Goal: Use online tool/utility: Utilize a website feature to perform a specific function

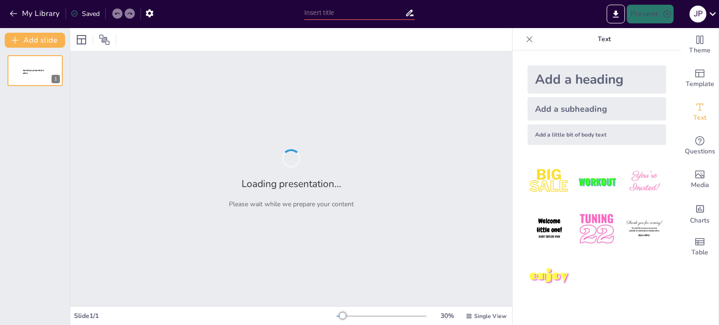
type input "Fundamentos del Control de Acceso: Identificación, Autenticación y Autorización"
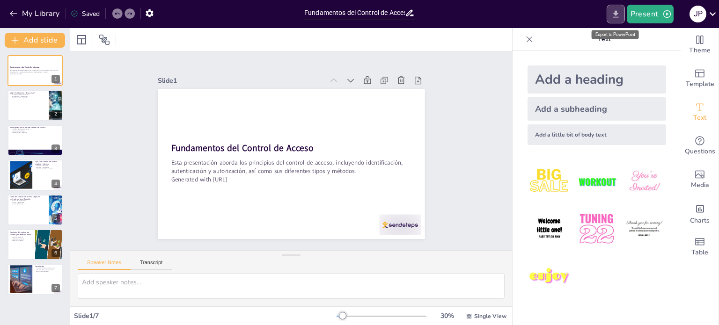
click at [611, 16] on button "Export to PowerPoint" at bounding box center [616, 14] width 18 height 19
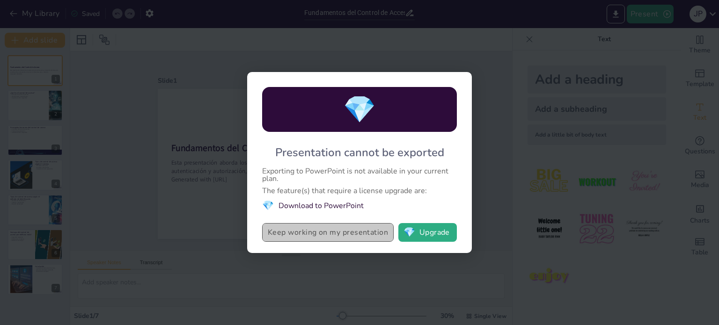
click at [361, 236] on button "Keep working on my presentation" at bounding box center [328, 232] width 132 height 19
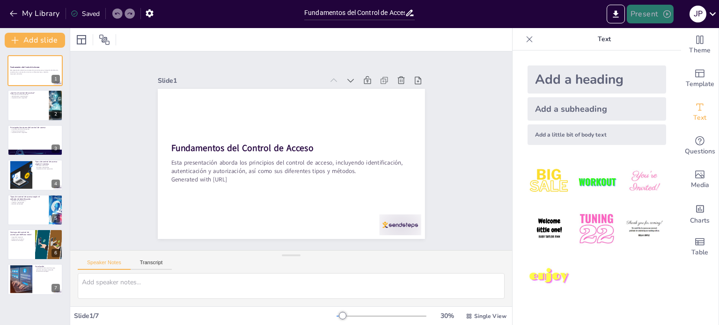
click at [653, 14] on button "Present" at bounding box center [650, 14] width 47 height 19
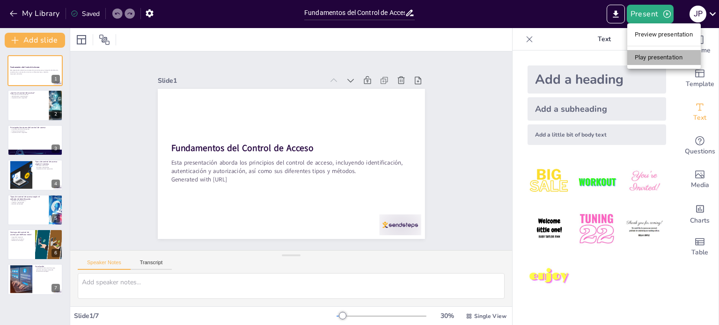
click at [647, 57] on li "Play presentation" at bounding box center [664, 57] width 74 height 15
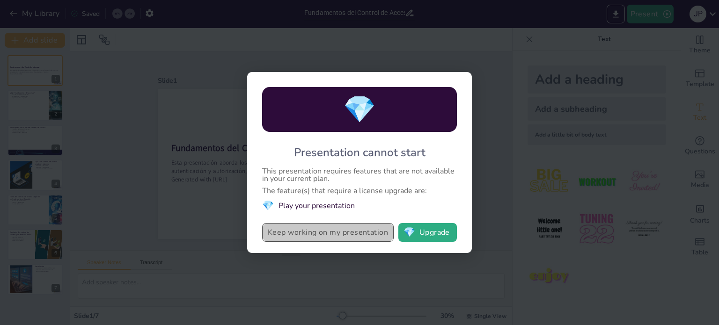
click at [346, 228] on button "Keep working on my presentation" at bounding box center [328, 232] width 132 height 19
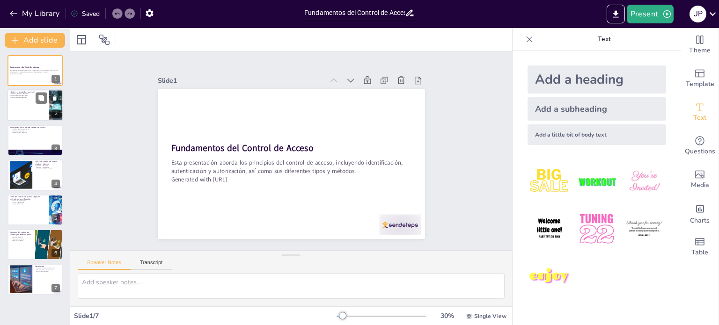
click at [29, 98] on div at bounding box center [35, 106] width 56 height 32
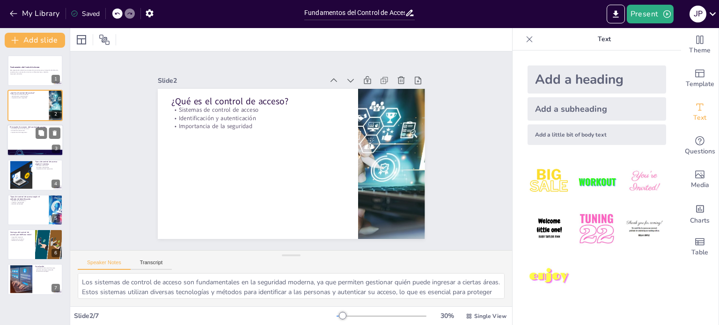
click at [31, 142] on div at bounding box center [35, 141] width 56 height 32
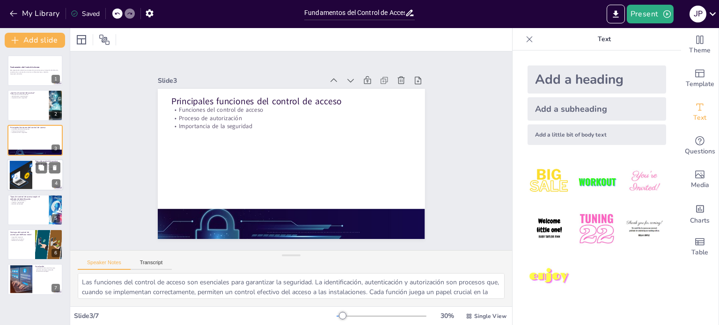
click at [30, 170] on div at bounding box center [20, 175] width 83 height 29
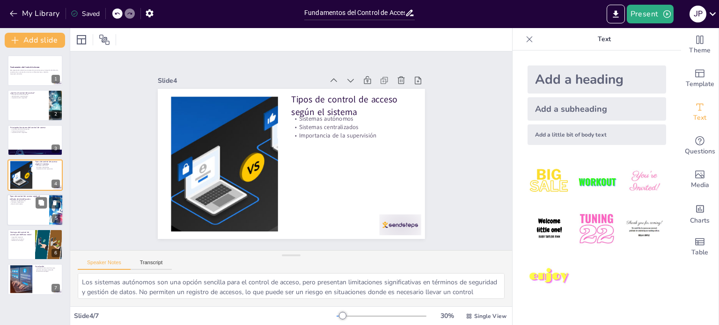
click at [19, 215] on div at bounding box center [35, 210] width 56 height 32
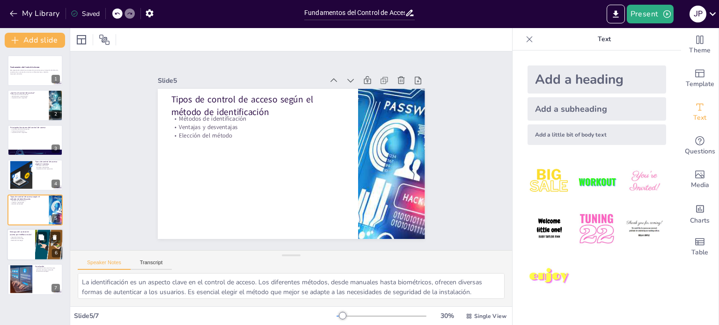
click at [15, 243] on div at bounding box center [35, 245] width 56 height 32
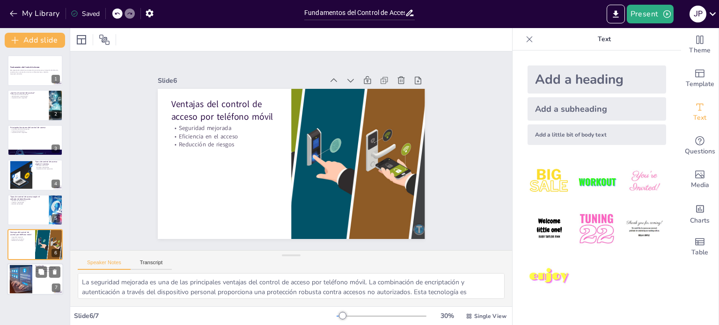
click at [26, 280] on div at bounding box center [20, 279] width 45 height 29
type textarea "La importancia del control de acceso radica en su capacidad para proteger insta…"
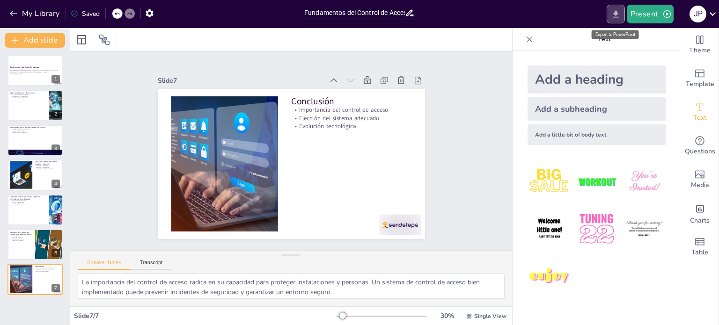
click at [616, 15] on icon "Export to PowerPoint" at bounding box center [616, 14] width 10 height 10
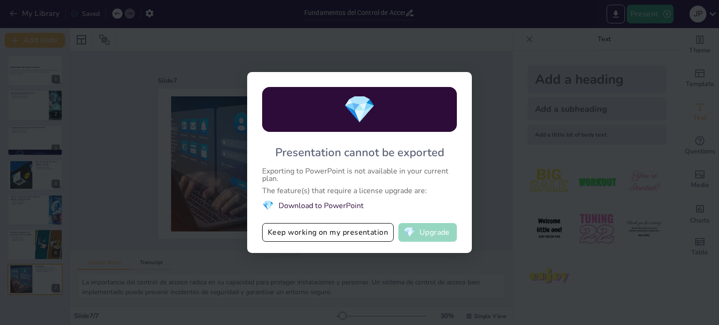
click at [423, 231] on button "💎 Upgrade" at bounding box center [427, 232] width 59 height 19
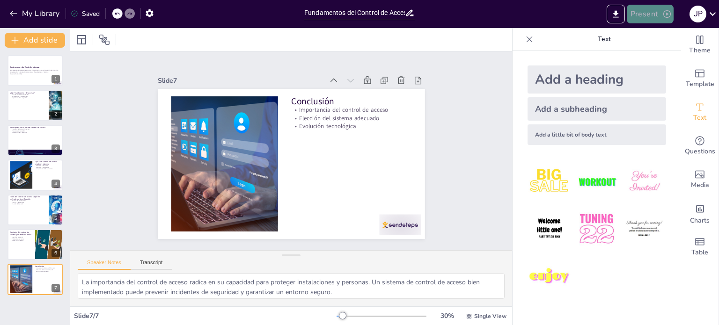
click at [663, 15] on icon "button" at bounding box center [666, 13] width 7 height 7
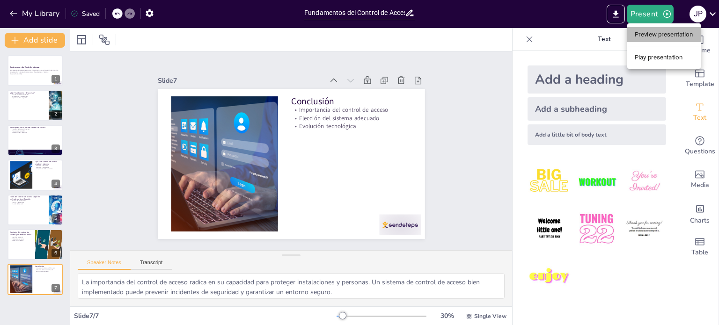
click at [662, 33] on li "Preview presentation" at bounding box center [664, 34] width 74 height 15
